Goal: Information Seeking & Learning: Check status

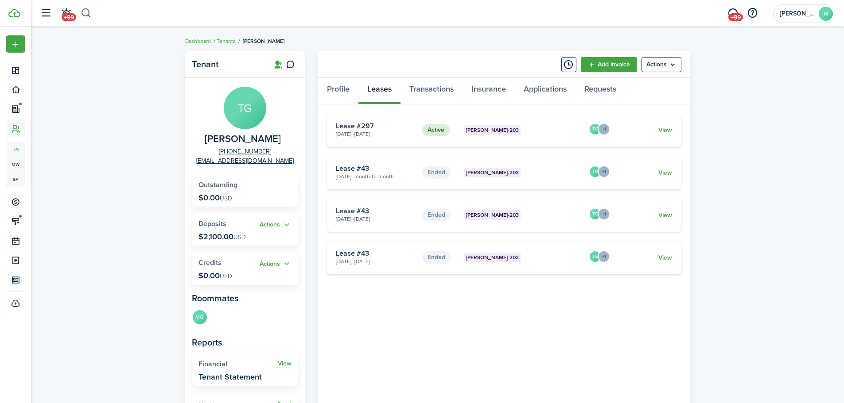
click at [87, 16] on button "button" at bounding box center [86, 13] width 11 height 15
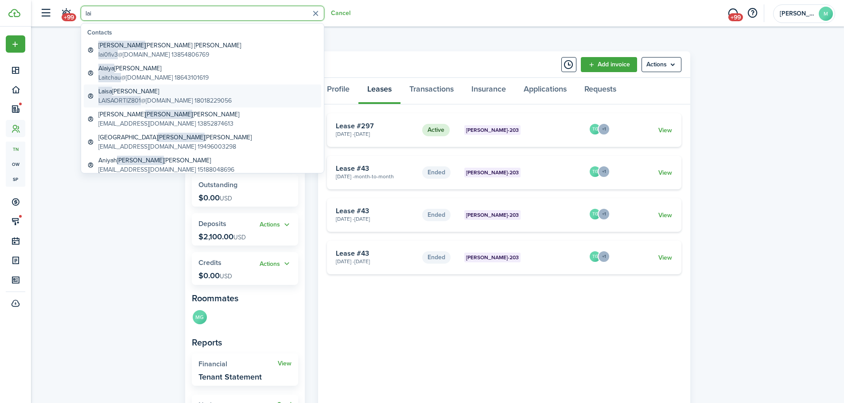
type input "lai"
click at [149, 94] on global-search-item-title "[PERSON_NAME]" at bounding box center [164, 91] width 133 height 9
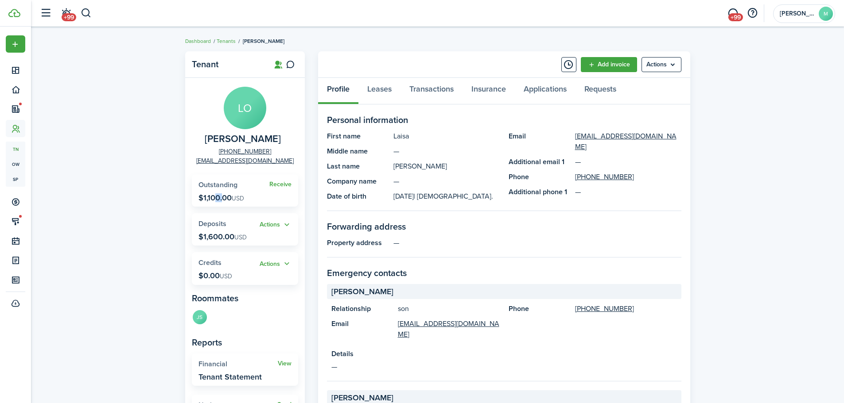
drag, startPoint x: 216, startPoint y: 197, endPoint x: 206, endPoint y: 197, distance: 9.3
click at [208, 197] on p "$1,100.00 USD" at bounding box center [221, 198] width 46 height 9
click at [169, 210] on div "Tenant LO [PERSON_NAME] [PHONE_NUMBER] [EMAIL_ADDRESS][DOMAIN_NAME] Receive Out…" at bounding box center [437, 380] width 813 height 666
click at [450, 86] on link "Transactions" at bounding box center [431, 91] width 62 height 27
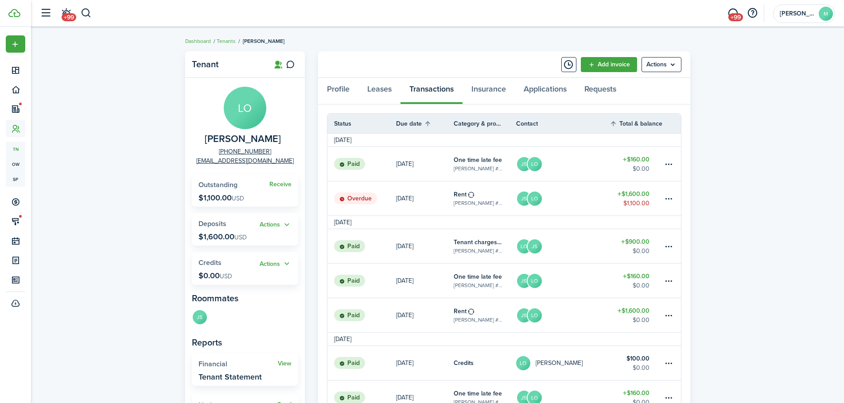
click at [594, 200] on link "[PERSON_NAME]" at bounding box center [563, 199] width 94 height 34
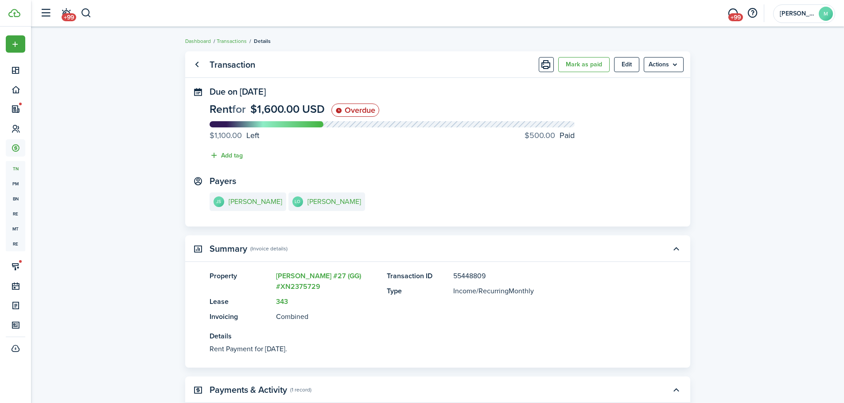
click at [106, 136] on transaction-view "Transaction Mark as paid Edit Actions Due on [DATE] Rent for $1,600.00 USD Over…" at bounding box center [437, 291] width 813 height 488
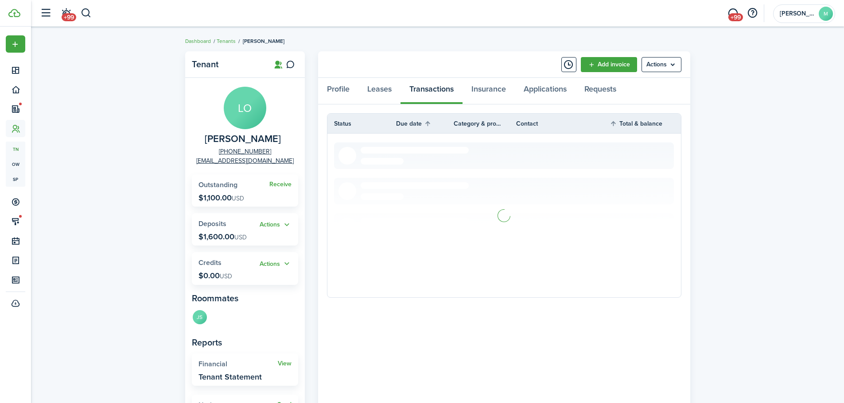
click at [157, 107] on div "Tenant LO [PERSON_NAME] [PHONE_NUMBER] [EMAIL_ADDRESS][DOMAIN_NAME] Receive Out…" at bounding box center [437, 303] width 813 height 513
